Goal: Entertainment & Leisure: Browse casually

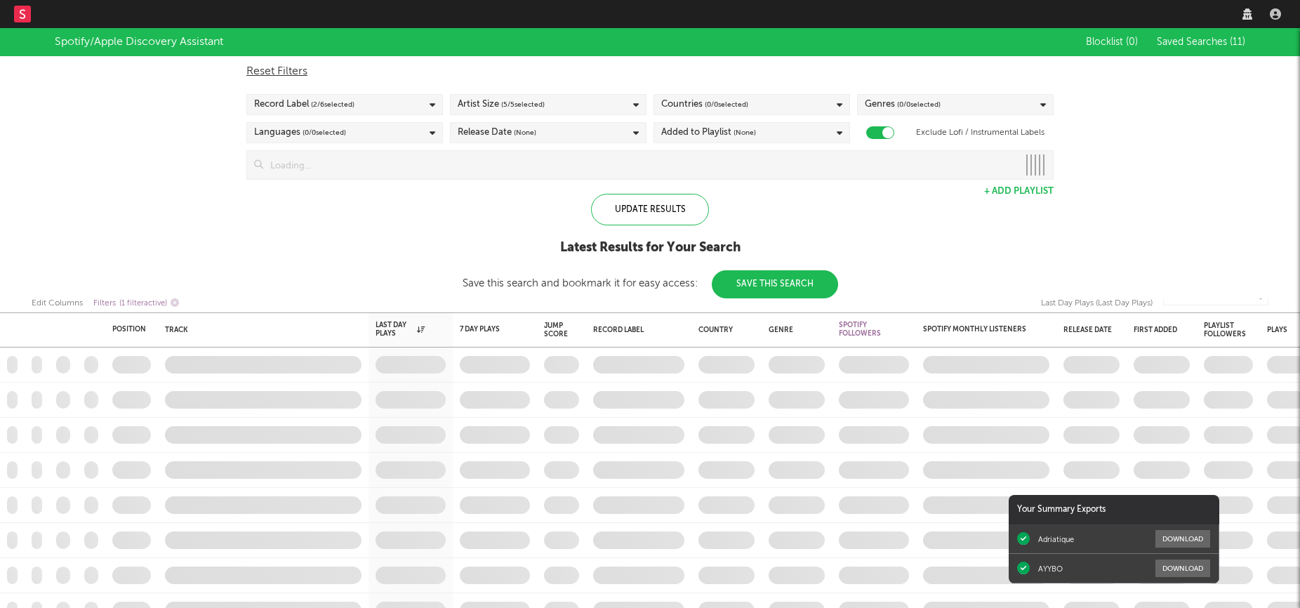
checkbox input "true"
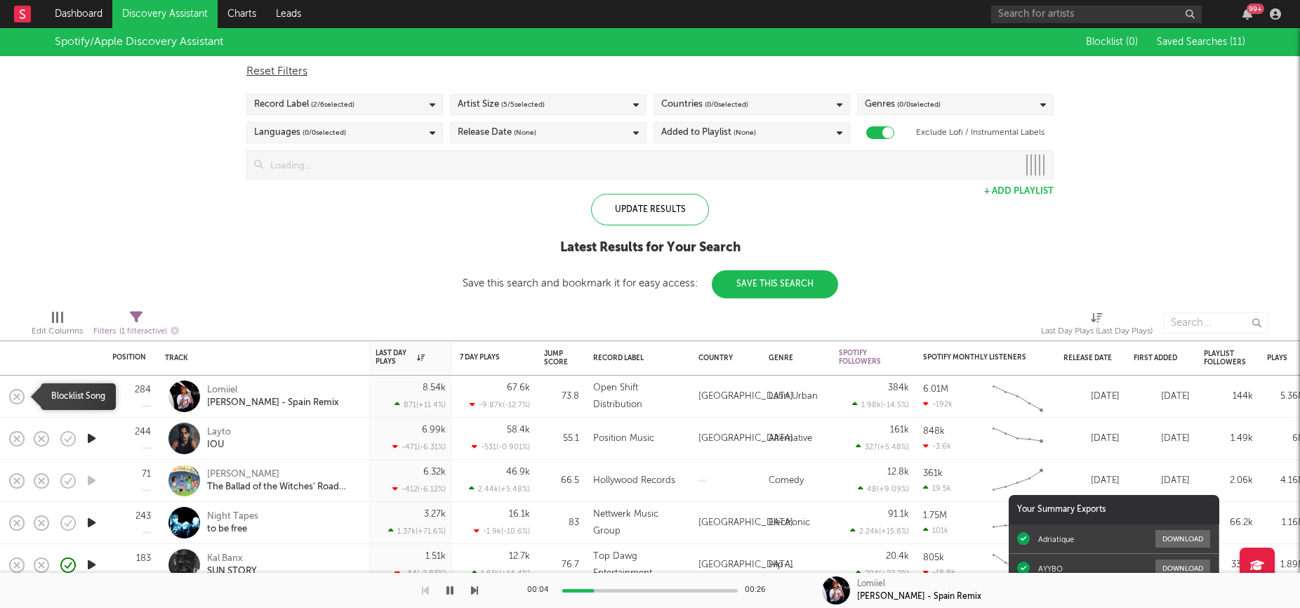
click at [18, 397] on rect "button" at bounding box center [17, 396] width 6 height 6
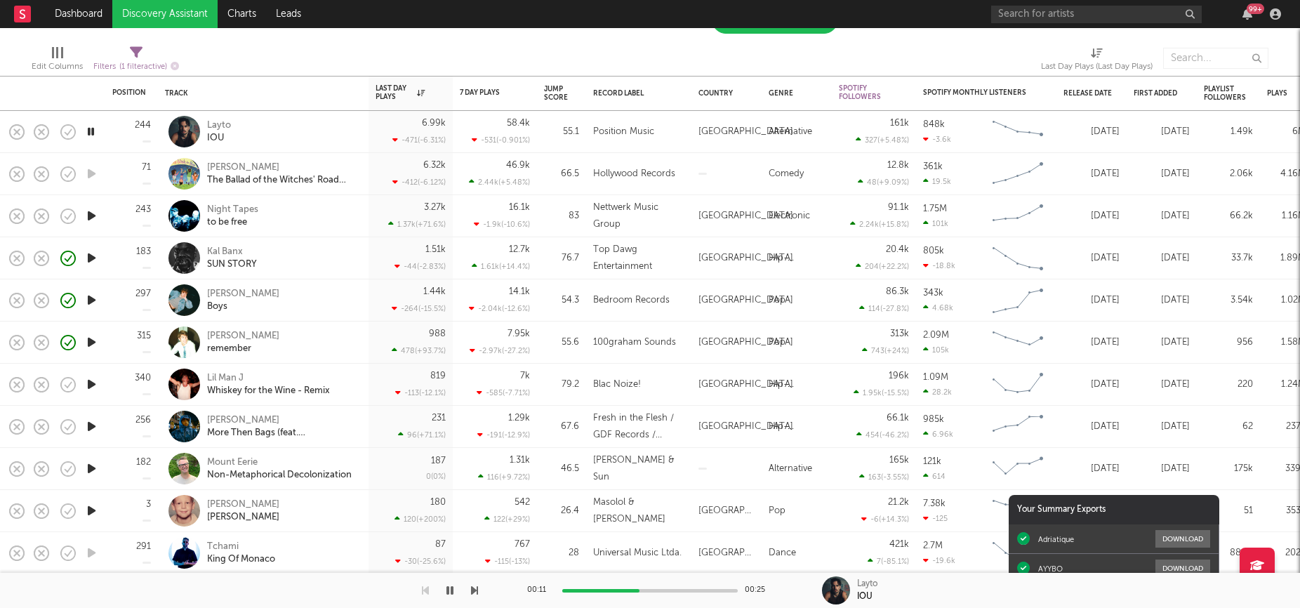
click at [86, 428] on icon "button" at bounding box center [91, 427] width 15 height 18
click at [17, 422] on icon "button" at bounding box center [17, 427] width 20 height 20
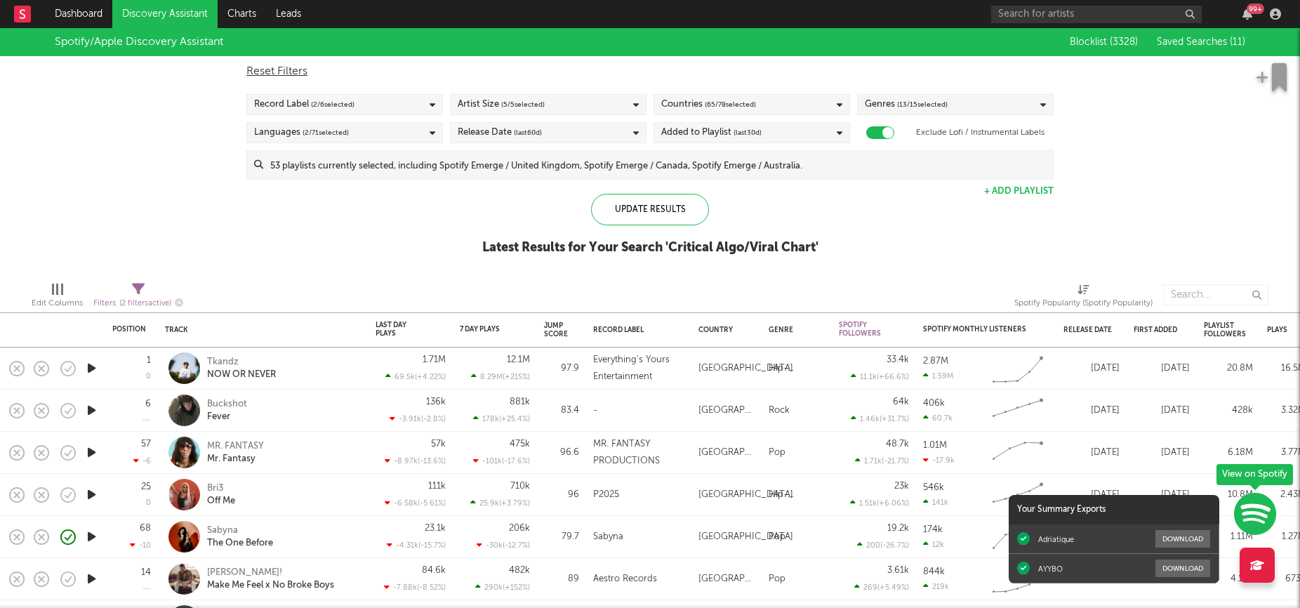
click at [94, 369] on icon "button" at bounding box center [91, 368] width 15 height 18
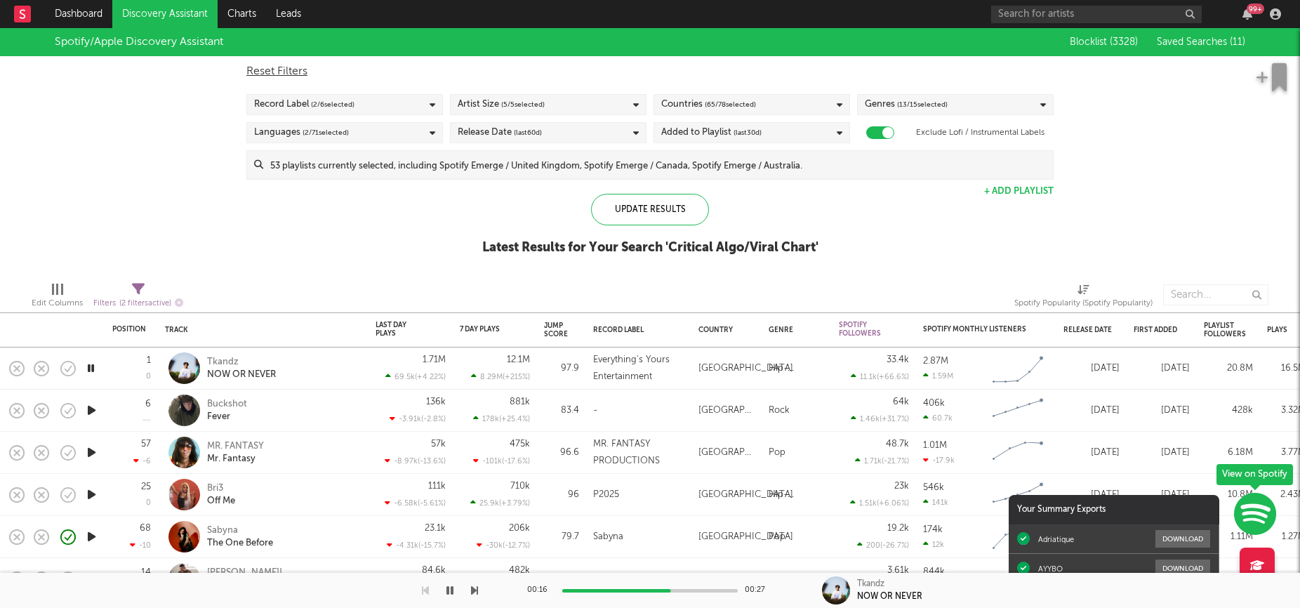
drag, startPoint x: 21, startPoint y: 369, endPoint x: 112, endPoint y: 274, distance: 130.6
click at [112, 274] on div "Position Position Change Track Last Day Plays 1D Change DoD % Growth 7 Day Play…" at bounding box center [650, 318] width 1300 height 580
click at [199, 233] on div "Spotify/Apple Discovery Assistant Blocklist ( 3328 ) Saved Searches ( 11 ) Rese…" at bounding box center [650, 149] width 1300 height 242
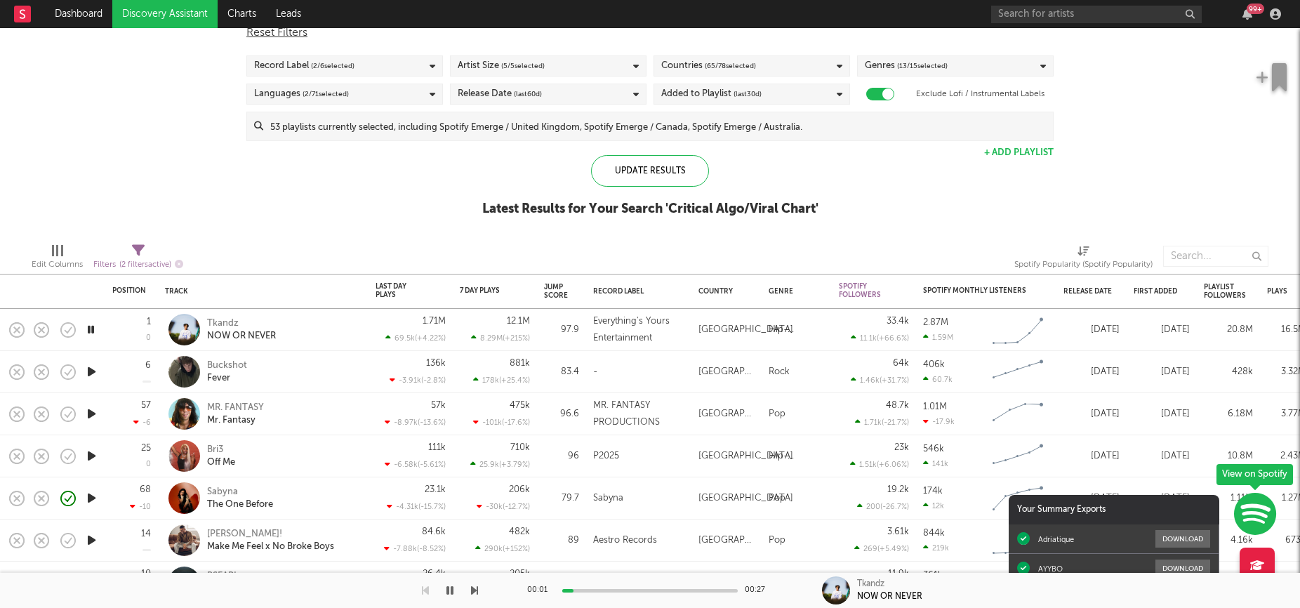
click at [93, 371] on icon "button" at bounding box center [91, 372] width 15 height 18
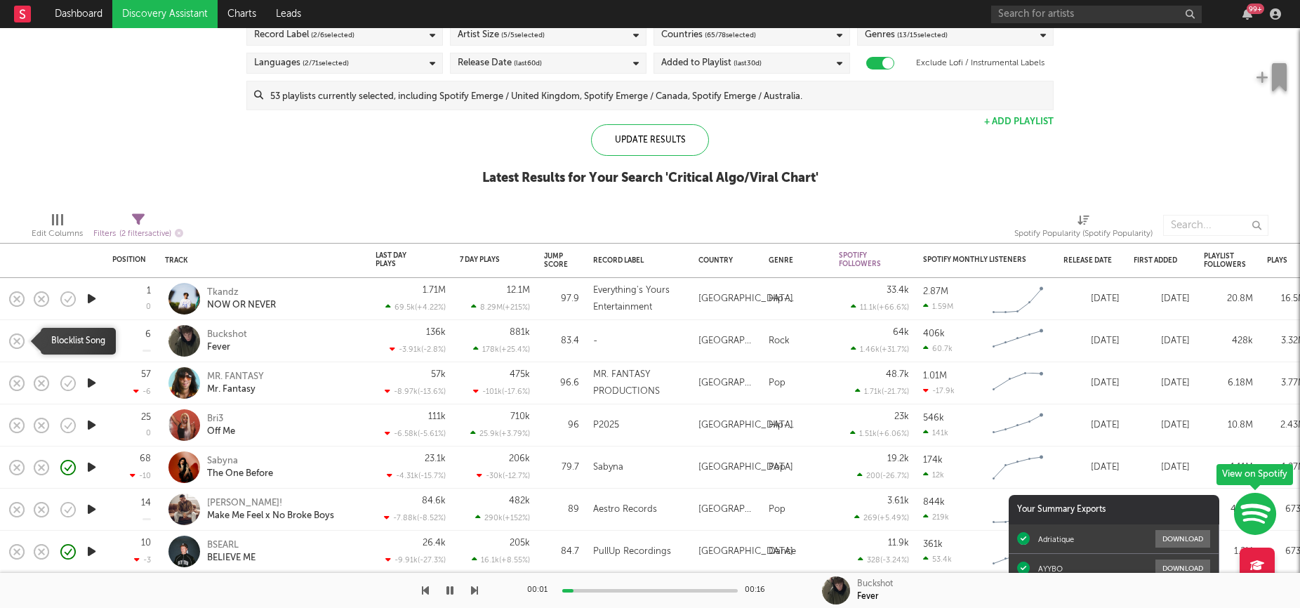
click at [20, 340] on icon "button" at bounding box center [17, 341] width 20 height 20
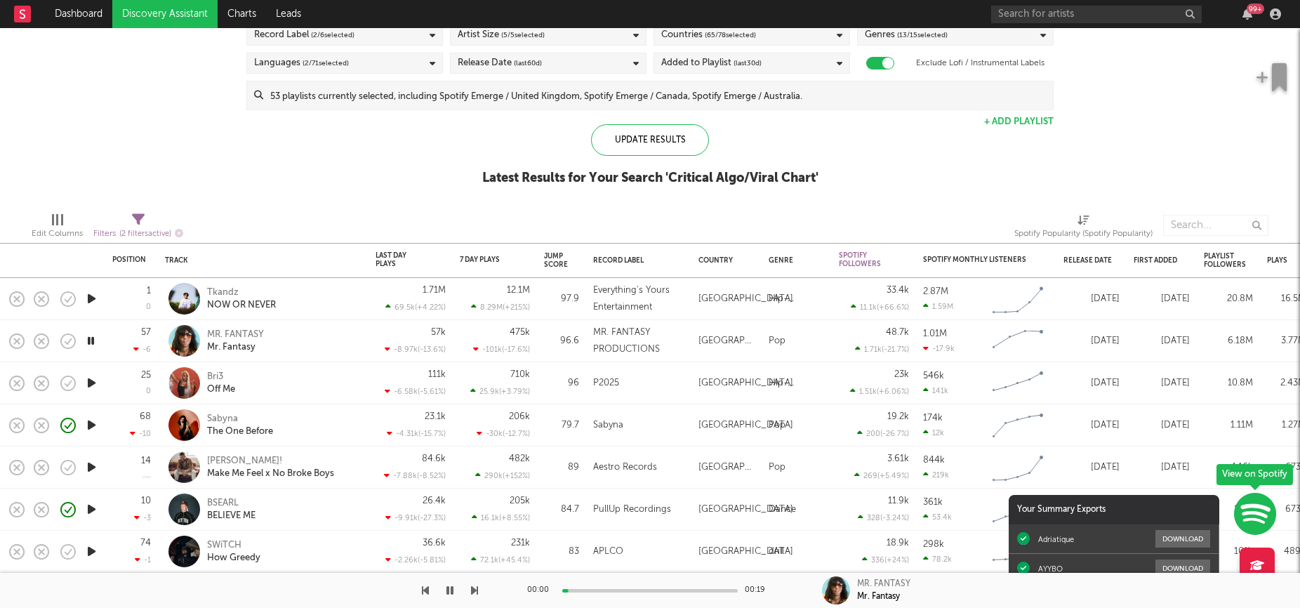
click at [88, 384] on icon "button" at bounding box center [91, 383] width 15 height 18
click at [88, 470] on icon "button" at bounding box center [91, 467] width 15 height 18
click at [20, 465] on icon "button" at bounding box center [17, 468] width 20 height 20
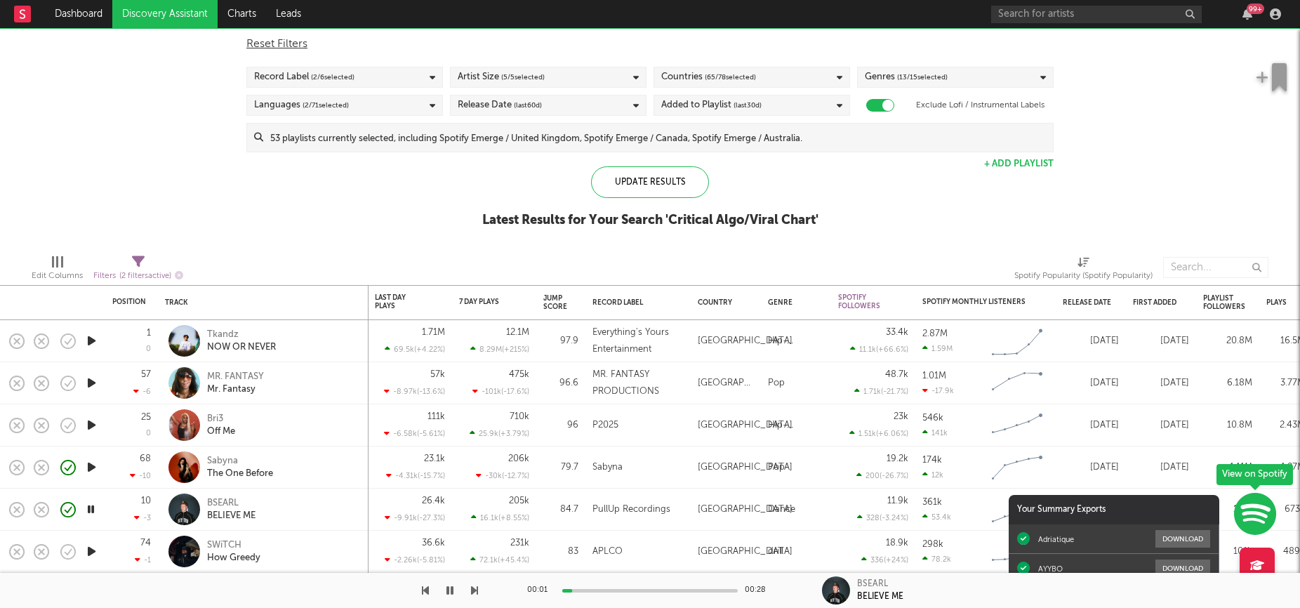
click at [91, 548] on icon "button" at bounding box center [91, 552] width 15 height 18
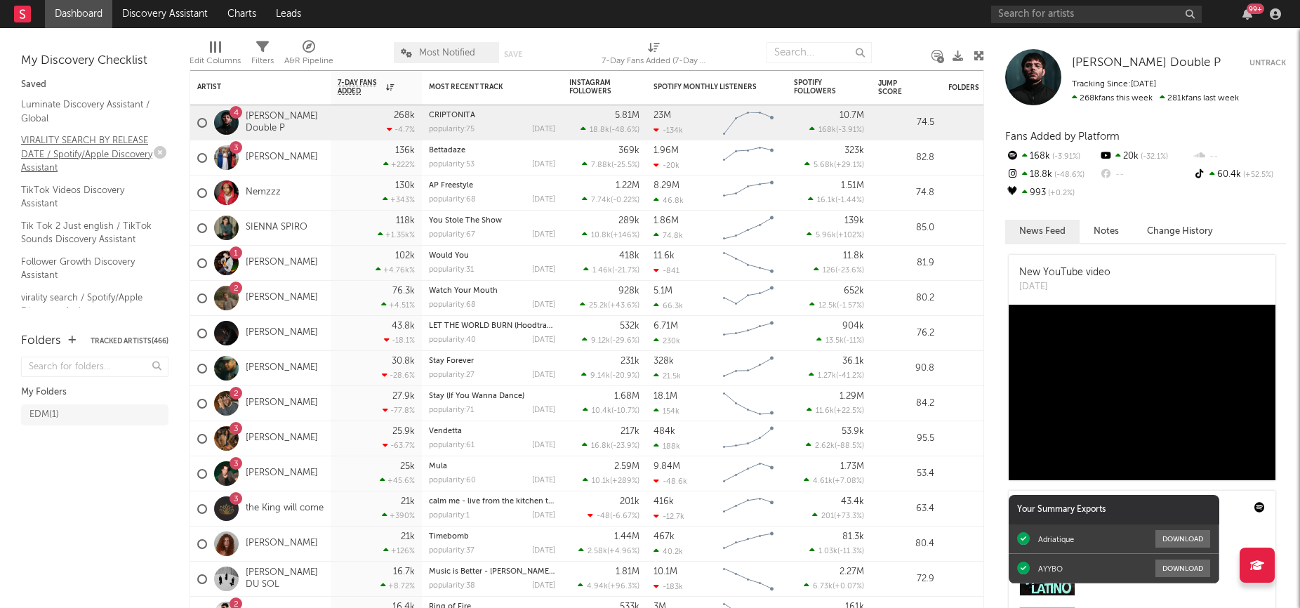
click at [95, 155] on link "VIRALITY SEARCH BY RELEASE DATE / Spotify/Apple Discovery Assistant" at bounding box center [87, 154] width 133 height 43
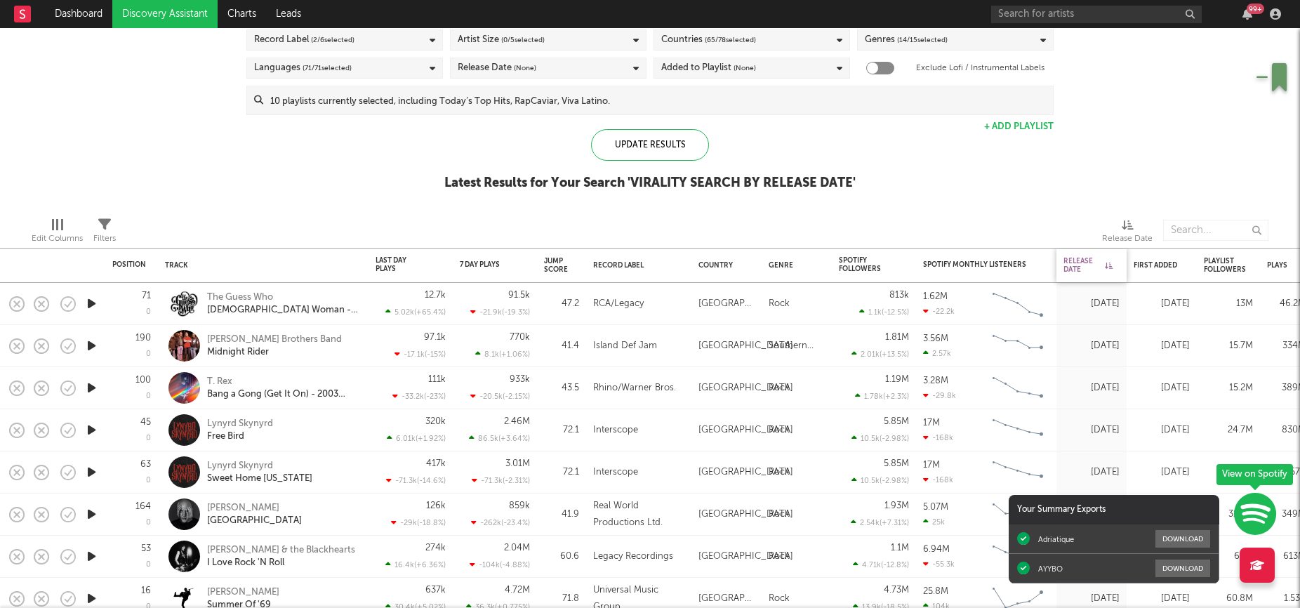
click at [1084, 260] on div "Release Date" at bounding box center [1088, 265] width 49 height 17
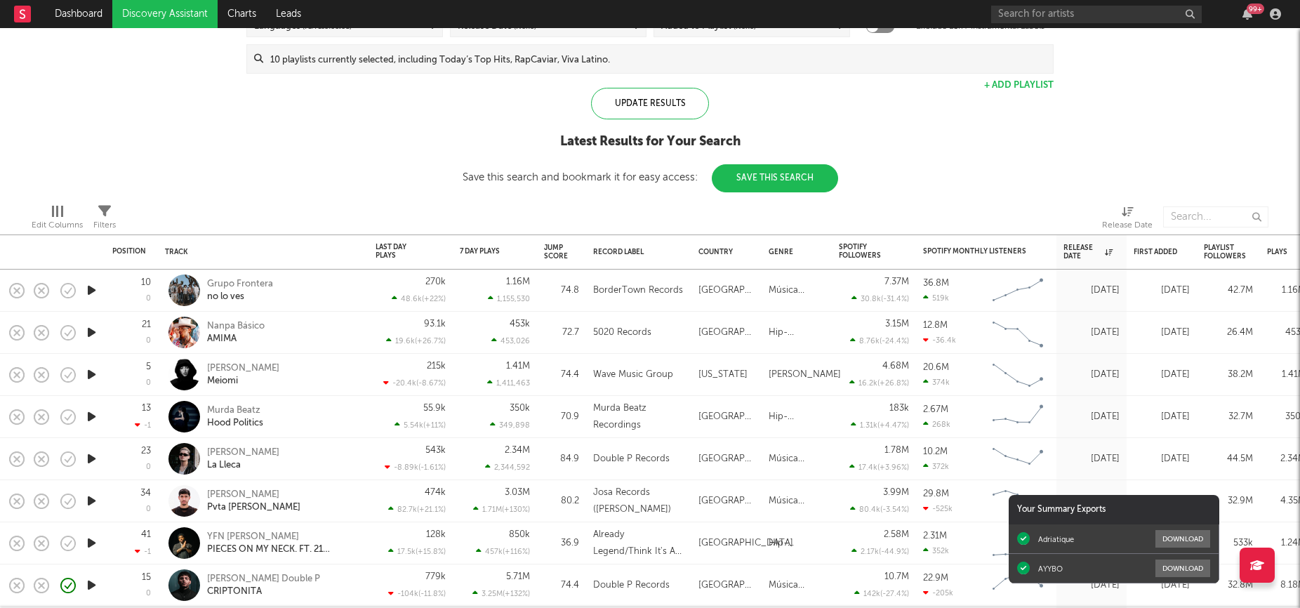
click at [93, 291] on icon "button" at bounding box center [91, 290] width 15 height 18
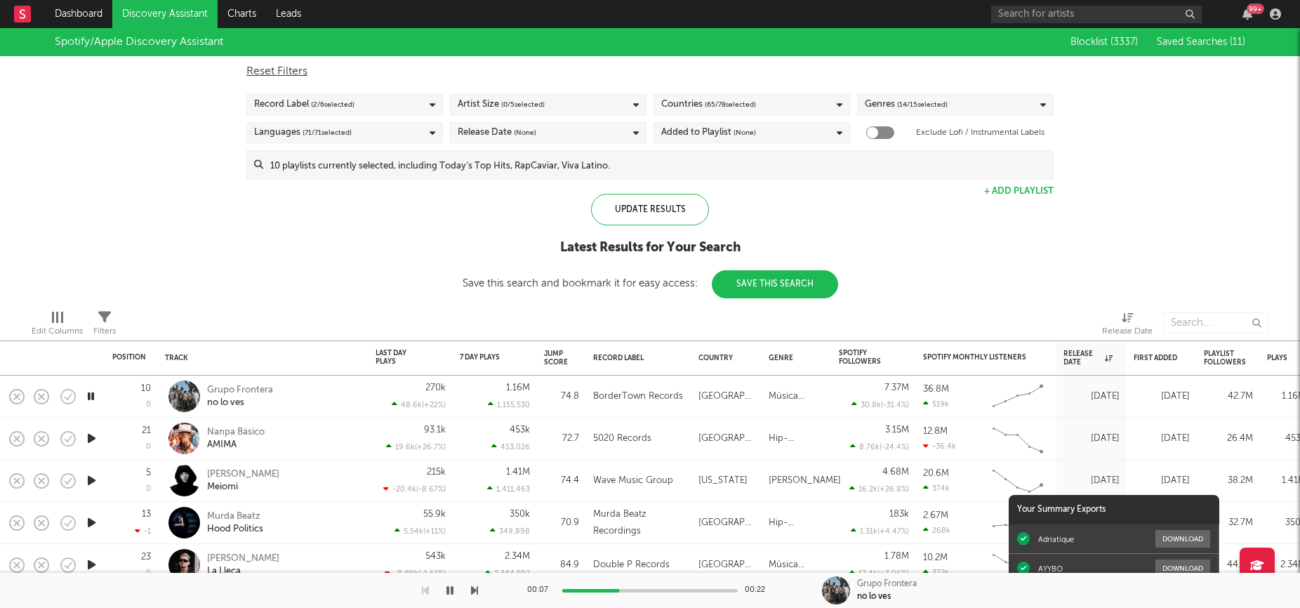
click at [373, 131] on div "Languages ( 71 / 71 selected)" at bounding box center [344, 132] width 197 height 21
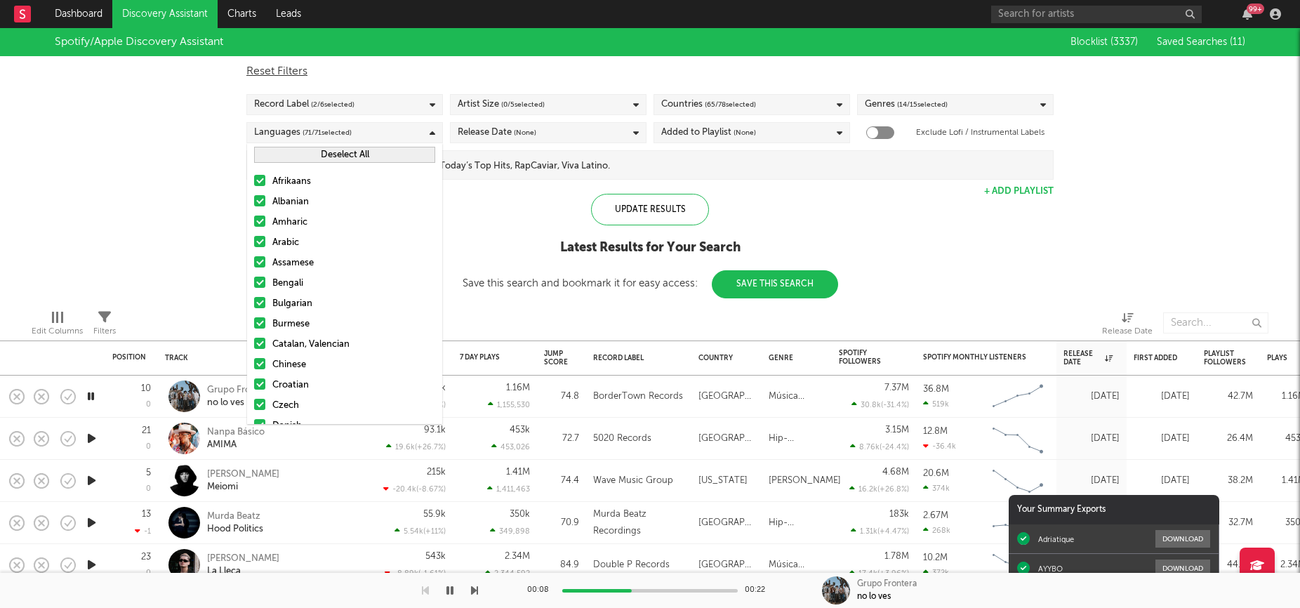
click at [336, 156] on button "Deselect All" at bounding box center [344, 155] width 181 height 16
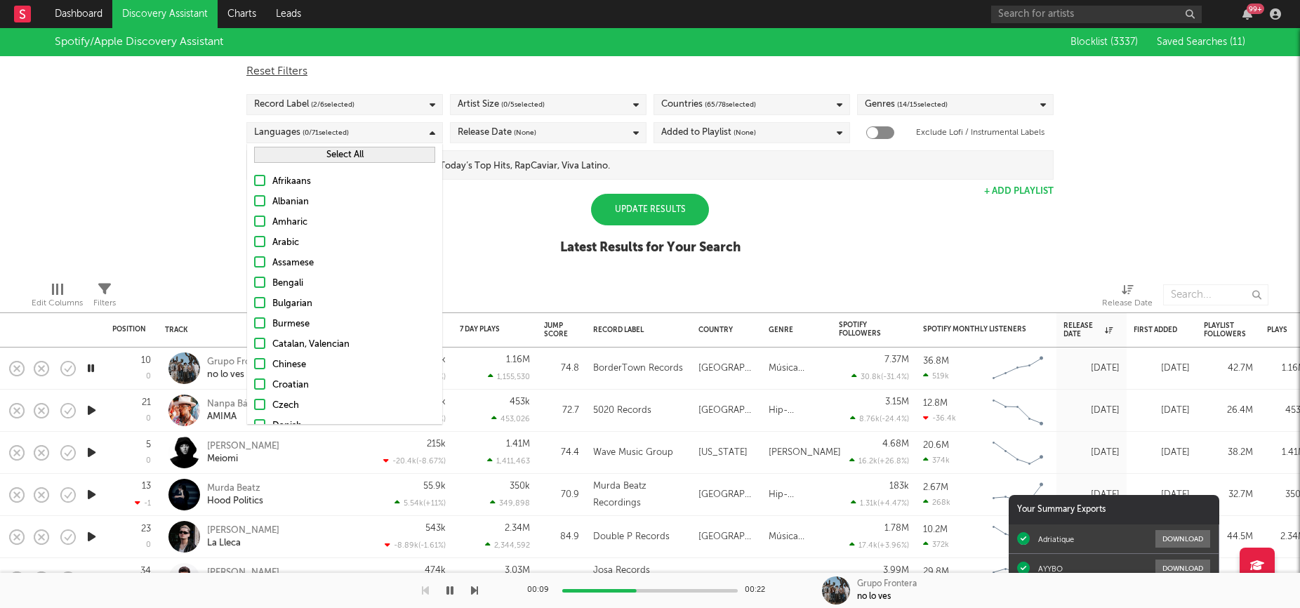
click at [336, 156] on button "Select All" at bounding box center [344, 155] width 181 height 16
click at [340, 152] on button "Deselect All" at bounding box center [344, 155] width 181 height 16
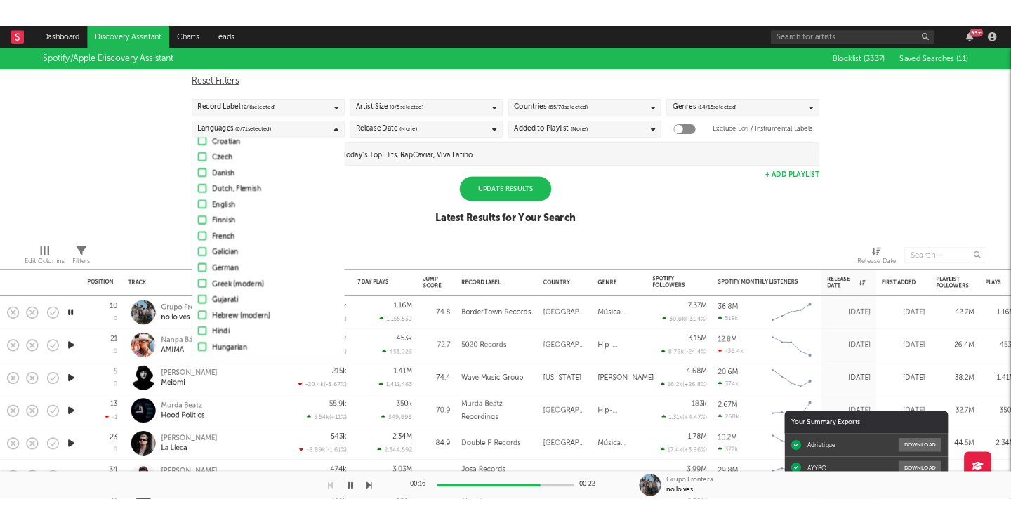
scroll to position [223, 0]
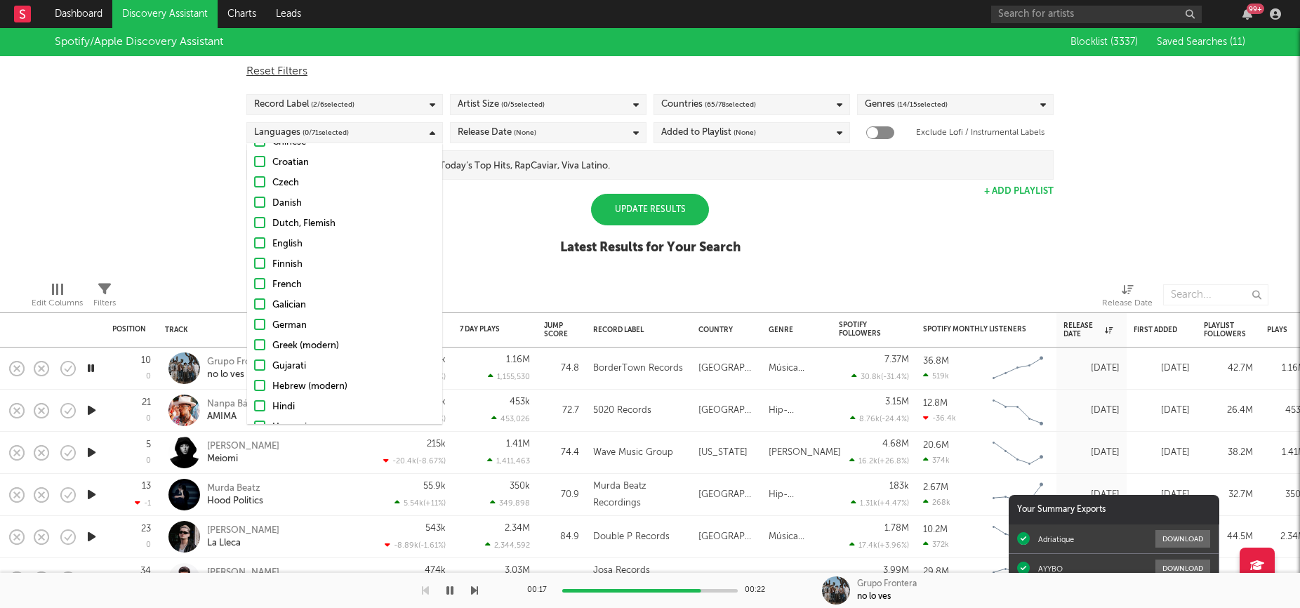
click at [260, 244] on div at bounding box center [259, 242] width 11 height 11
click at [254, 244] on input "English" at bounding box center [254, 244] width 0 height 17
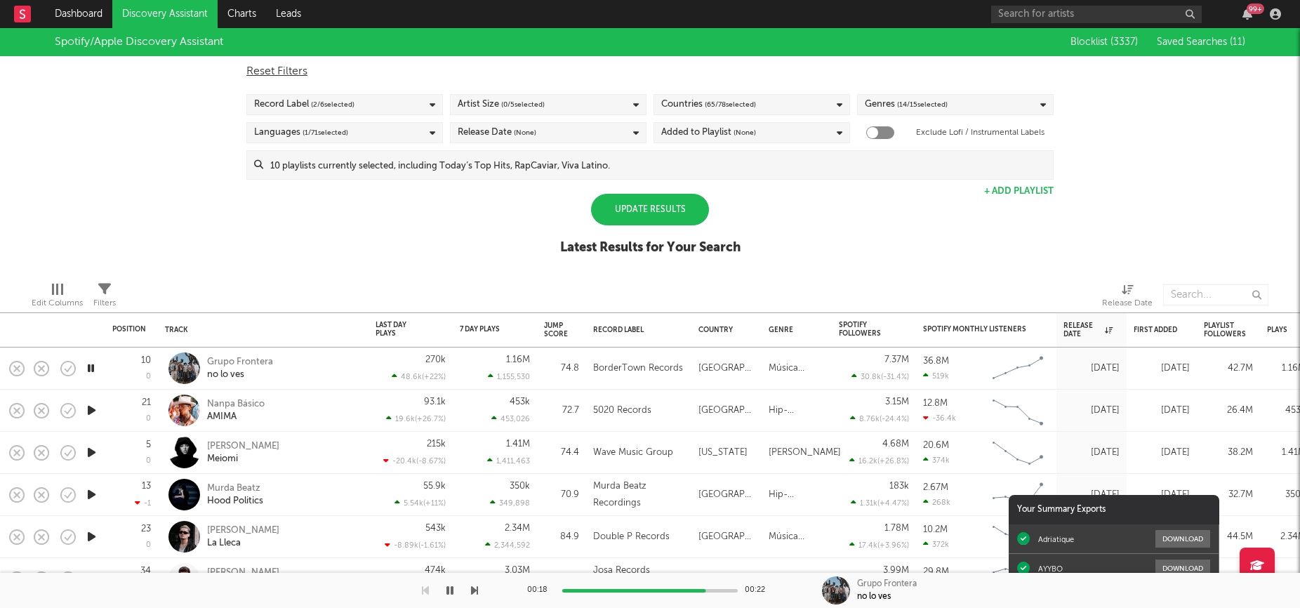
click at [603, 230] on div "Update Results Latest Results for Your Search" at bounding box center [650, 232] width 180 height 77
click at [621, 216] on div "Update Results" at bounding box center [650, 210] width 118 height 32
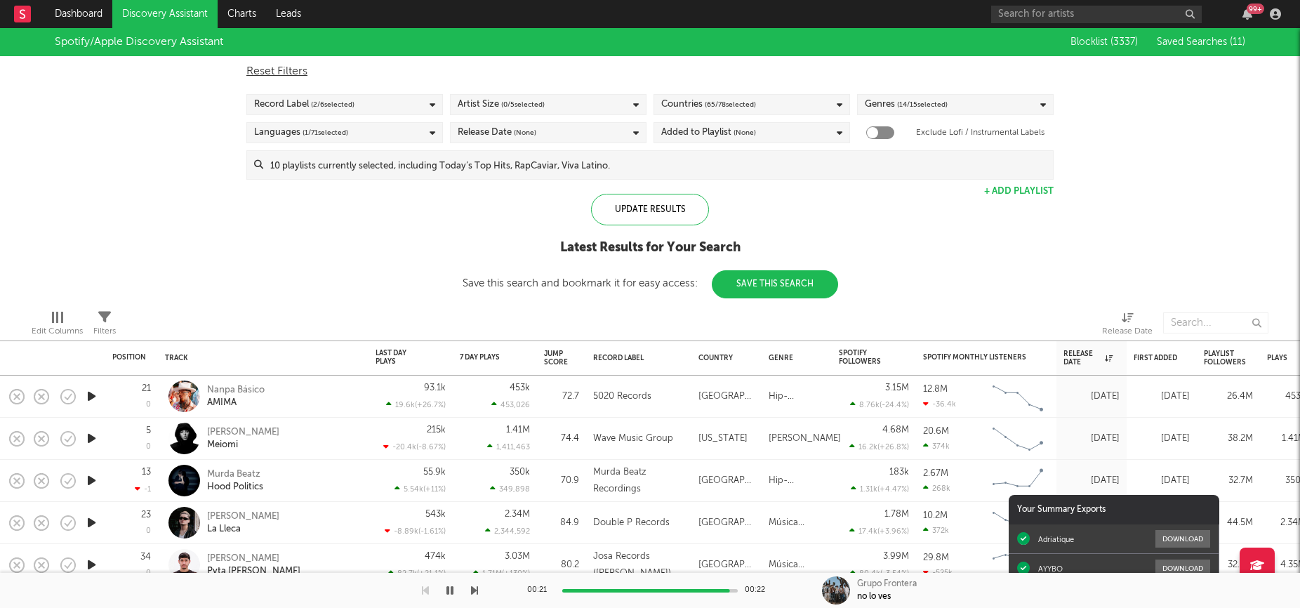
click at [95, 397] on icon "button" at bounding box center [91, 396] width 15 height 18
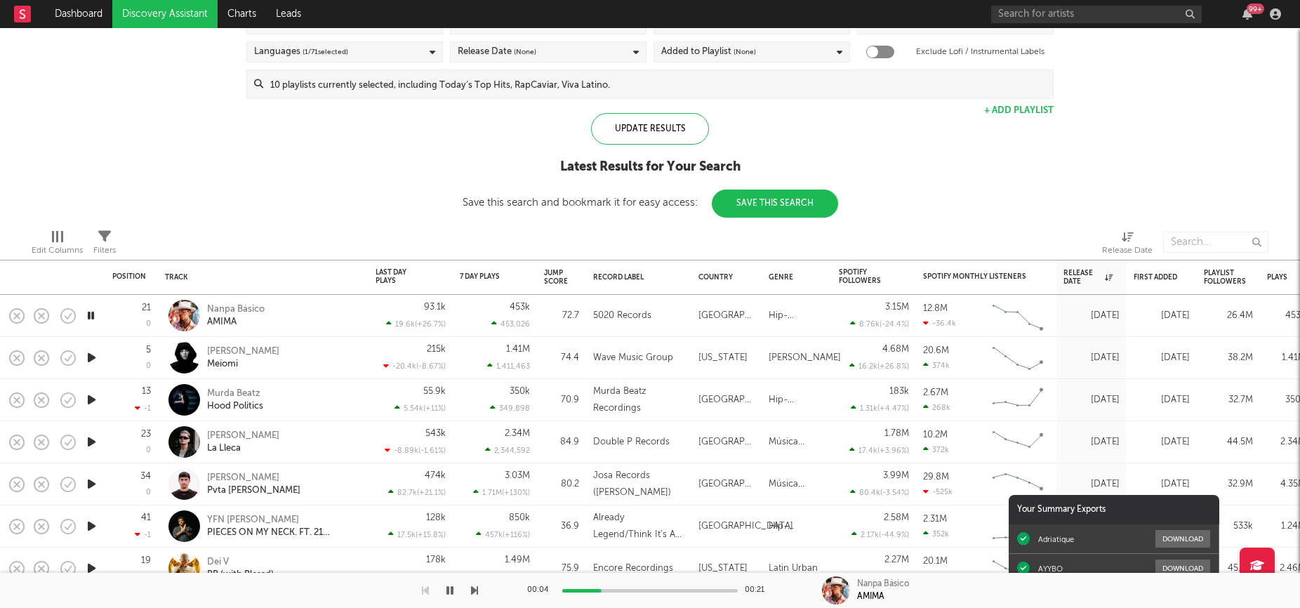
click at [91, 357] on icon "button" at bounding box center [91, 358] width 15 height 18
click at [692, 136] on div "Update Results" at bounding box center [650, 129] width 118 height 32
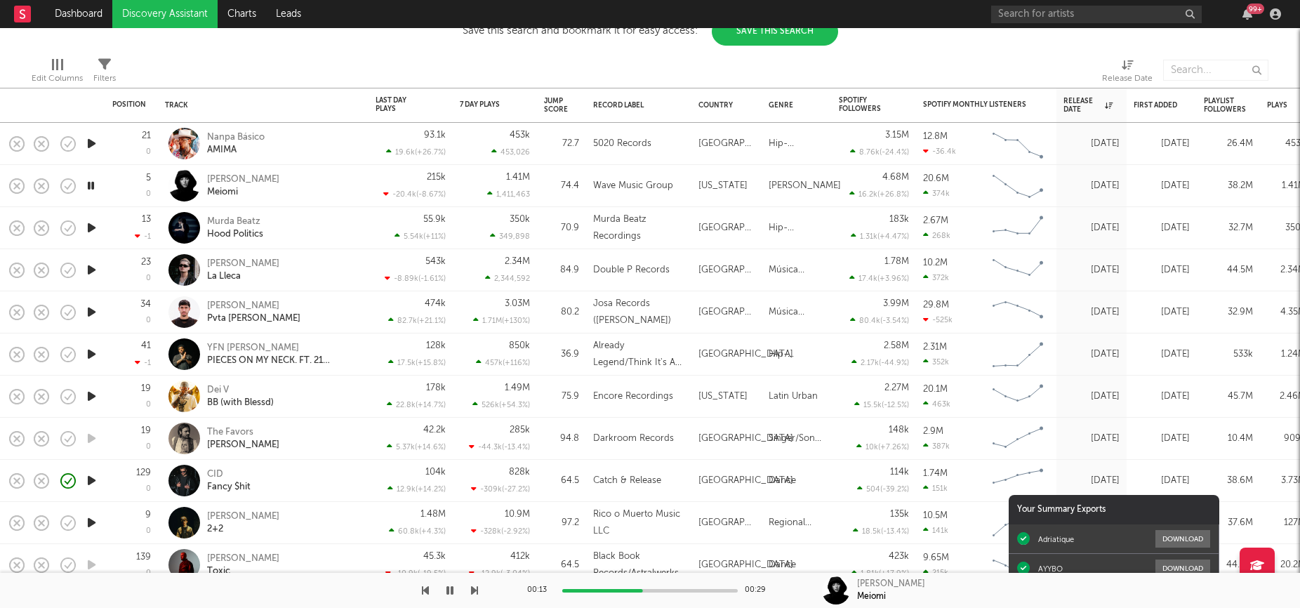
click at [93, 229] on icon "button" at bounding box center [91, 228] width 15 height 18
click at [335, 227] on div "Murda Beatz Hood Politics" at bounding box center [282, 228] width 151 height 25
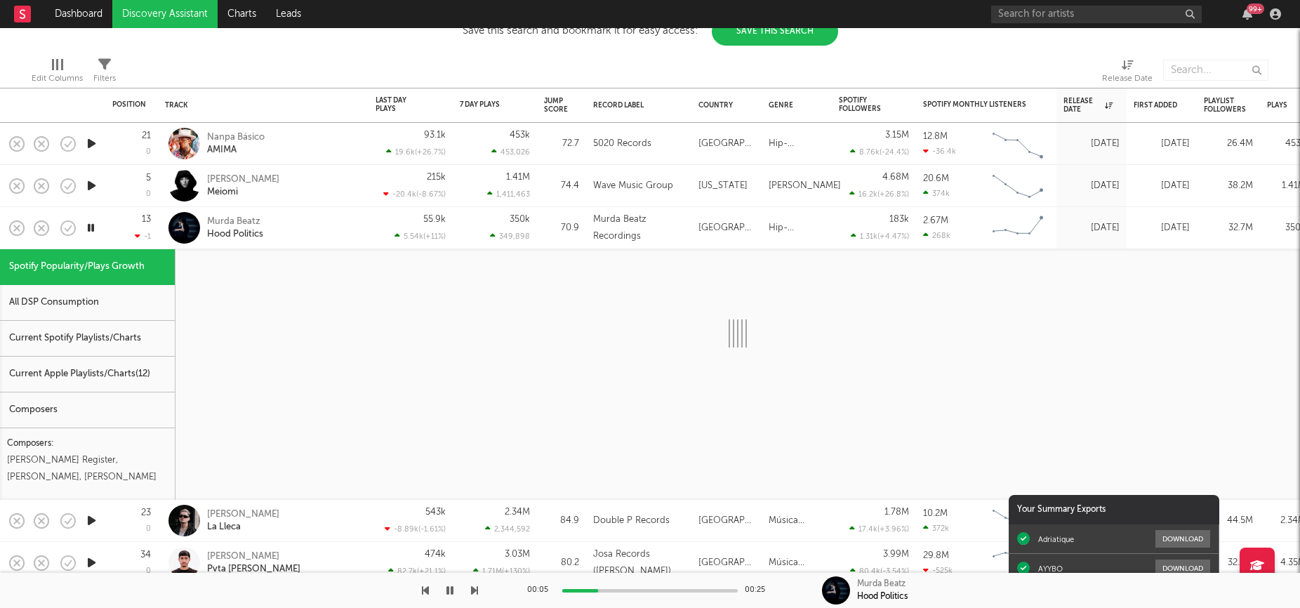
select select "1w"
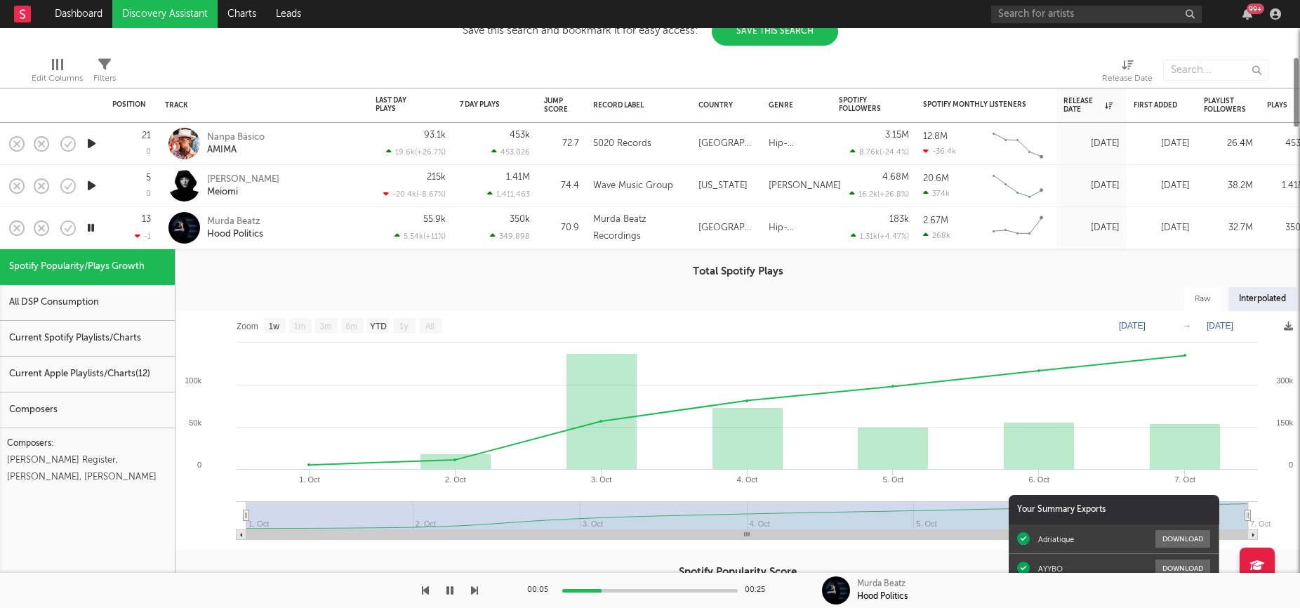
click at [335, 227] on div "Murda Beatz Hood Politics" at bounding box center [282, 228] width 151 height 25
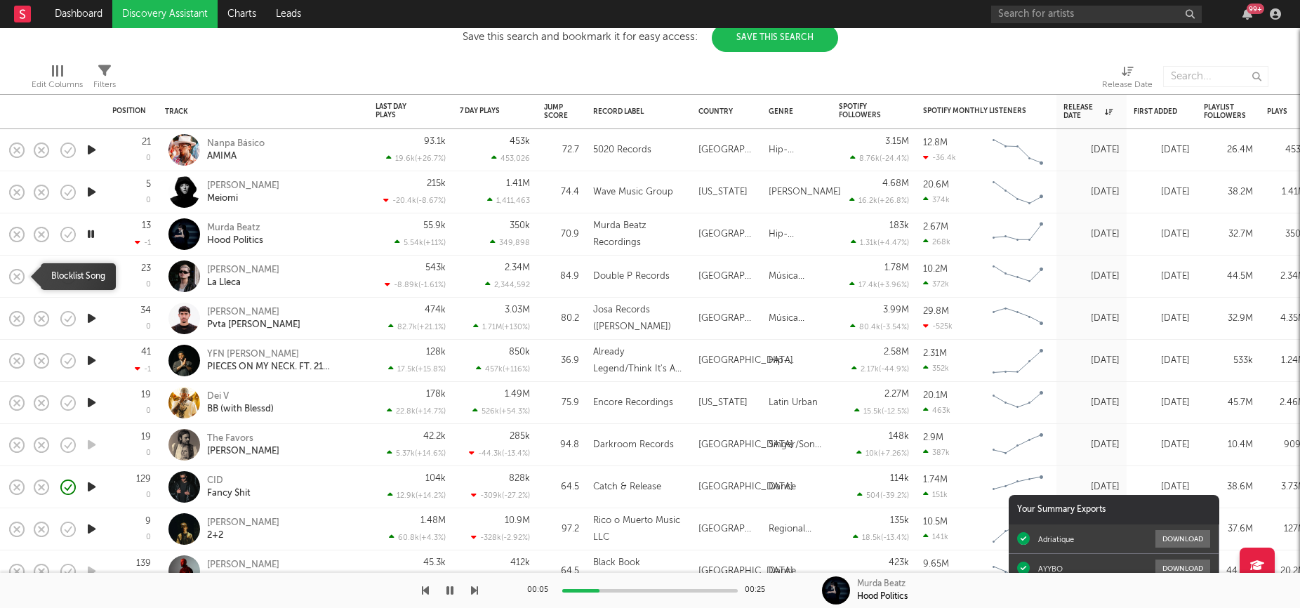
click at [14, 278] on rect "button" at bounding box center [17, 276] width 6 height 6
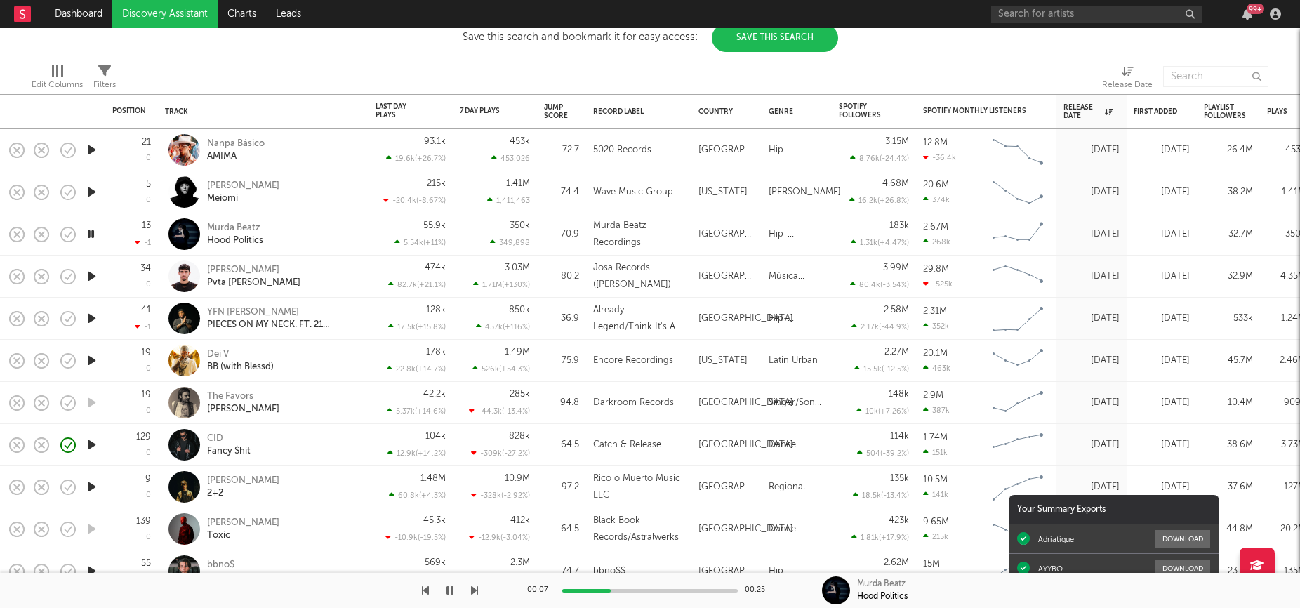
click at [91, 273] on icon "button" at bounding box center [91, 276] width 15 height 18
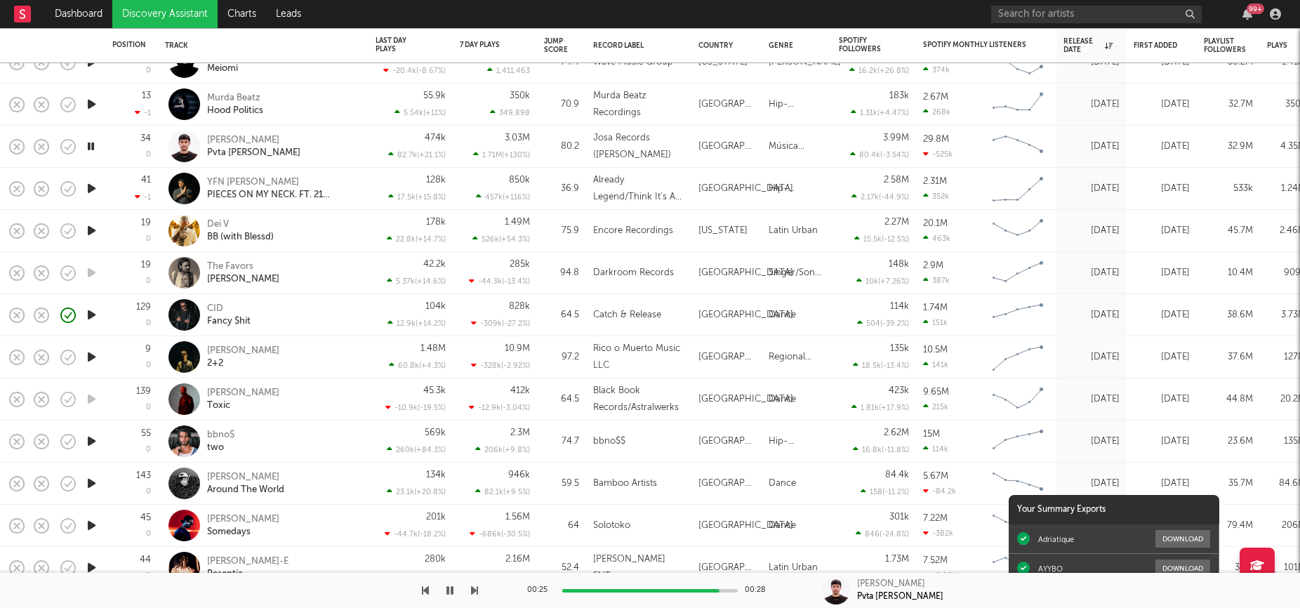
click at [90, 486] on icon "button" at bounding box center [91, 484] width 15 height 18
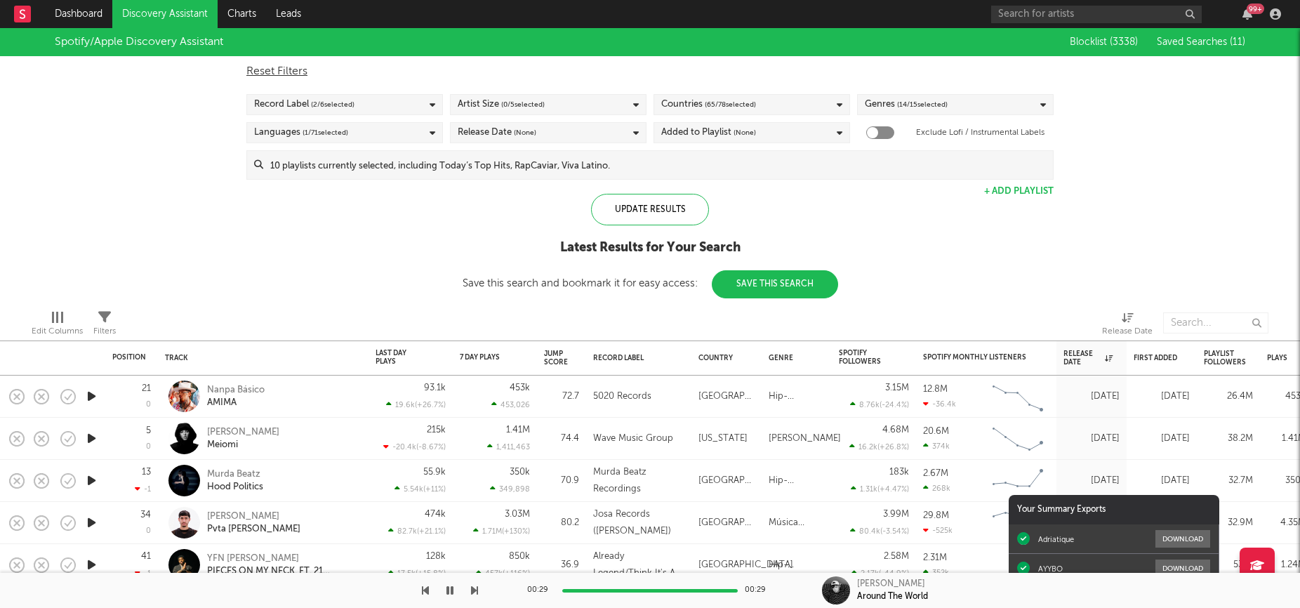
click at [435, 225] on div "Spotify/Apple Discovery Assistant Blocklist ( 3338 ) Saved Searches ( 11 ) Rese…" at bounding box center [650, 163] width 1300 height 270
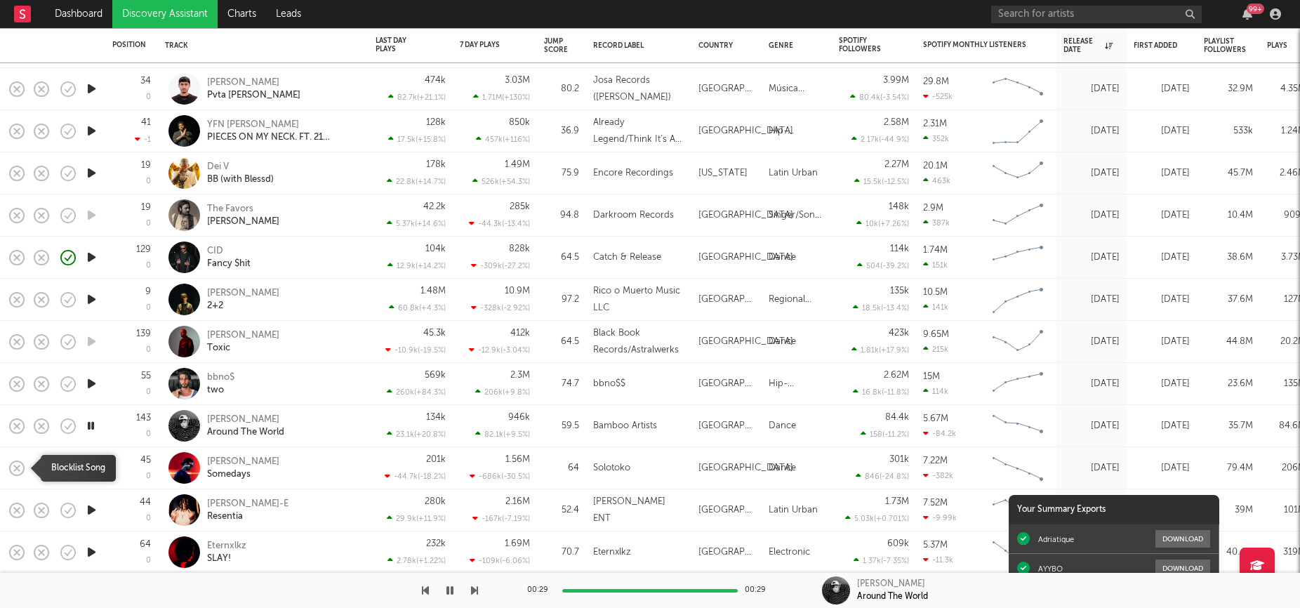
click at [18, 468] on icon "button" at bounding box center [17, 468] width 20 height 20
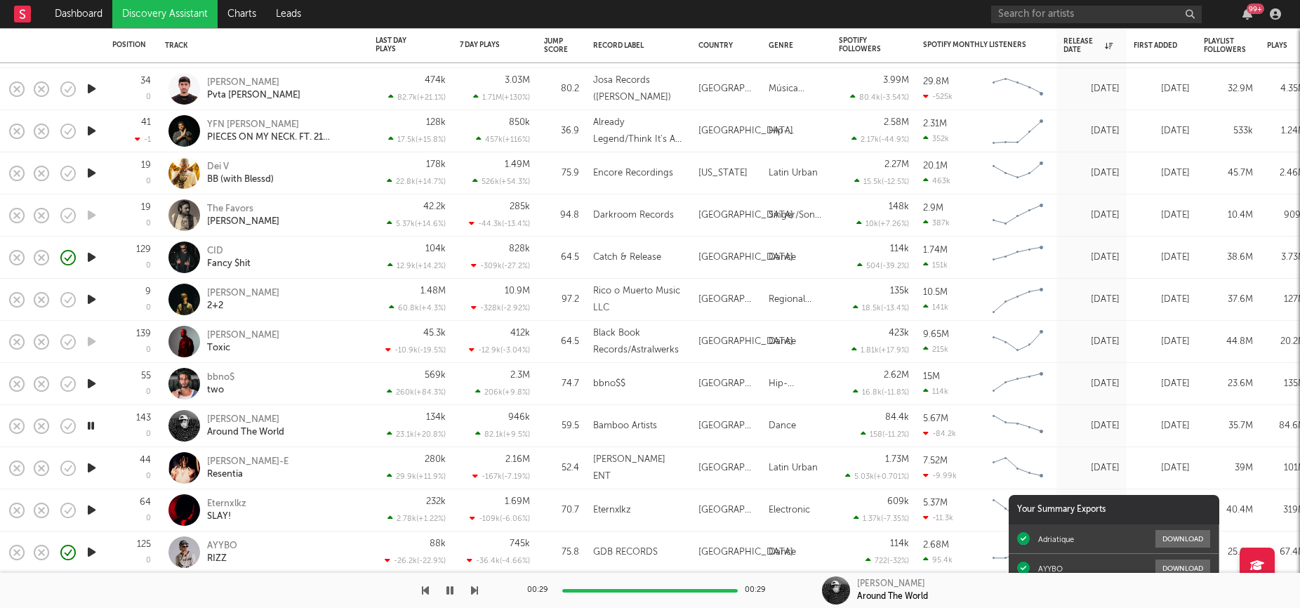
click at [88, 464] on icon "button" at bounding box center [91, 468] width 15 height 18
click at [16, 469] on rect "button" at bounding box center [17, 468] width 6 height 6
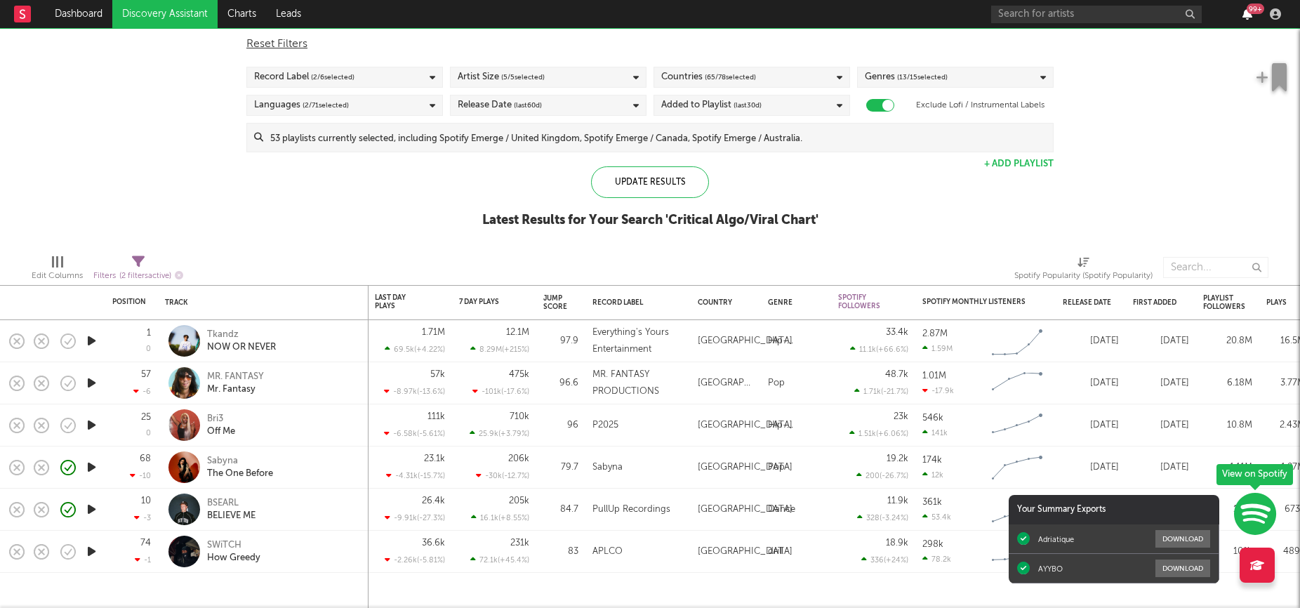
click at [1005, 15] on icon "button" at bounding box center [1248, 13] width 10 height 11
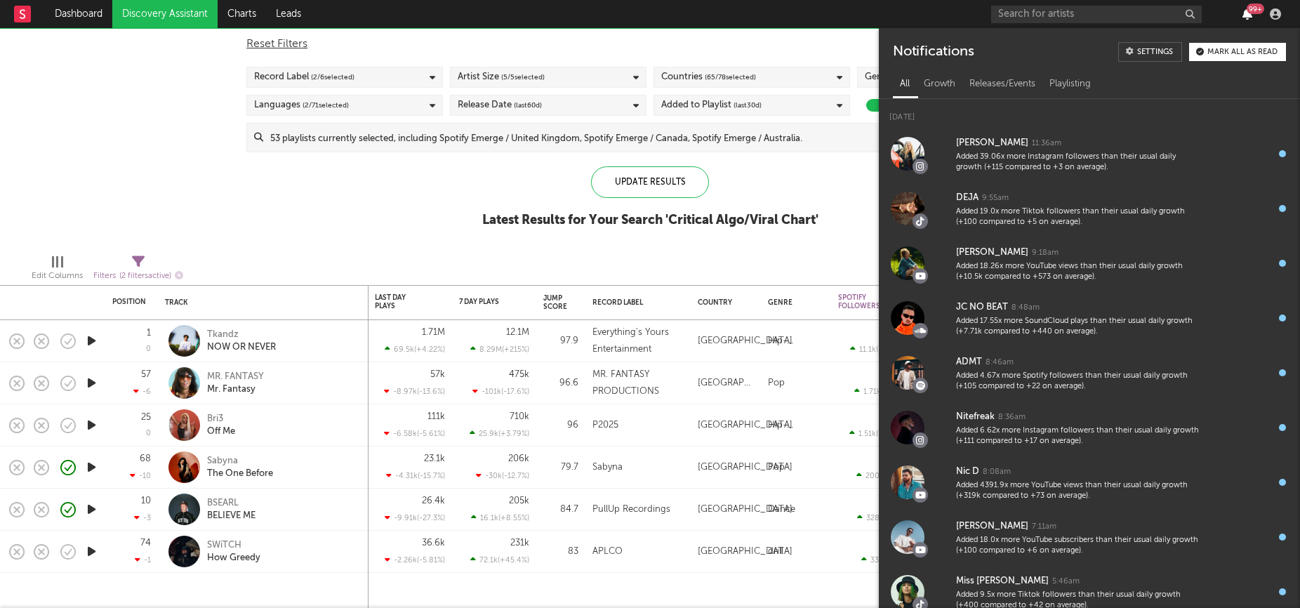
click at [1005, 15] on icon "button" at bounding box center [1248, 13] width 10 height 11
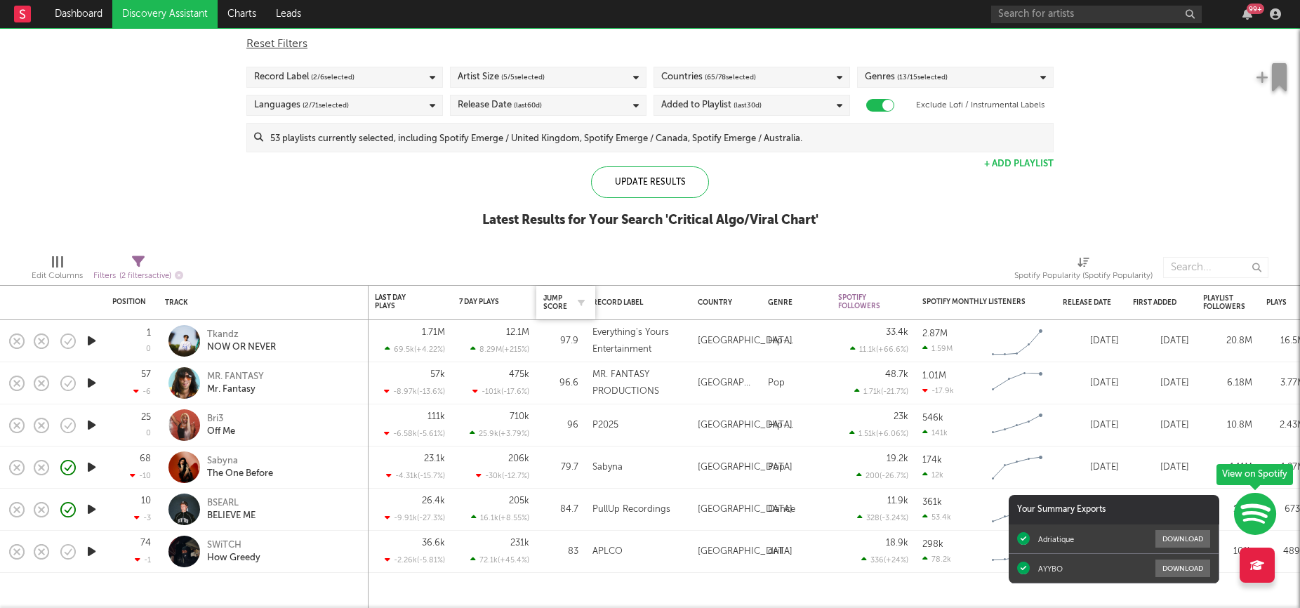
click at [567, 288] on div "Jump Score" at bounding box center [565, 302] width 45 height 29
click at [589, 249] on div "Edit Columns Filters ( 2 filters active) Spotify Popularity (Spotify Popularity)" at bounding box center [650, 264] width 1300 height 42
